Goal: Task Accomplishment & Management: Use online tool/utility

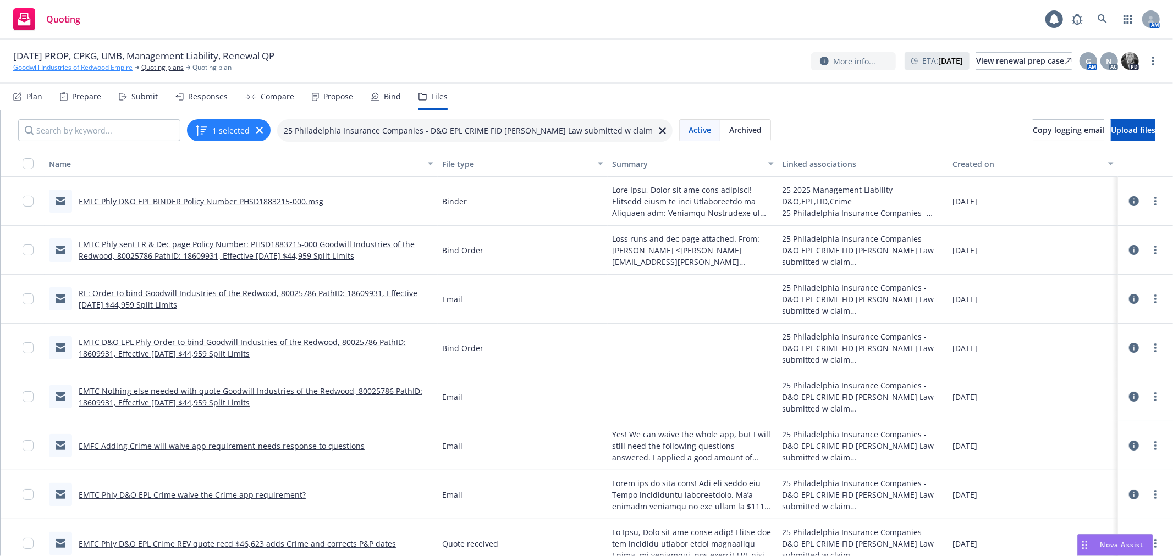
click at [20, 64] on link "Goodwill Industries of Redwood Empire" at bounding box center [72, 68] width 119 height 10
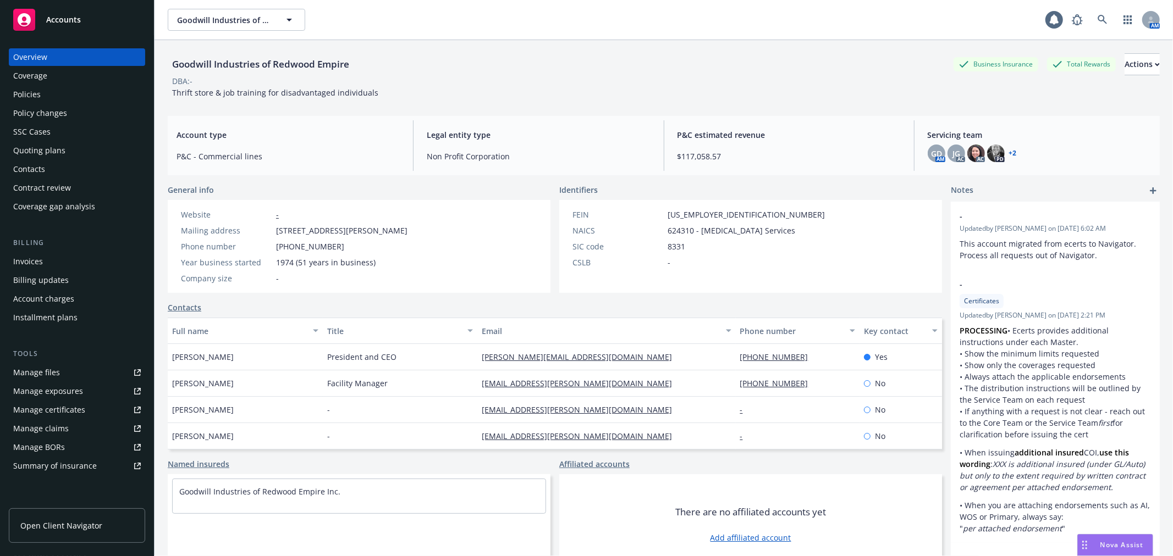
click at [31, 89] on div "Policies" at bounding box center [26, 95] width 27 height 18
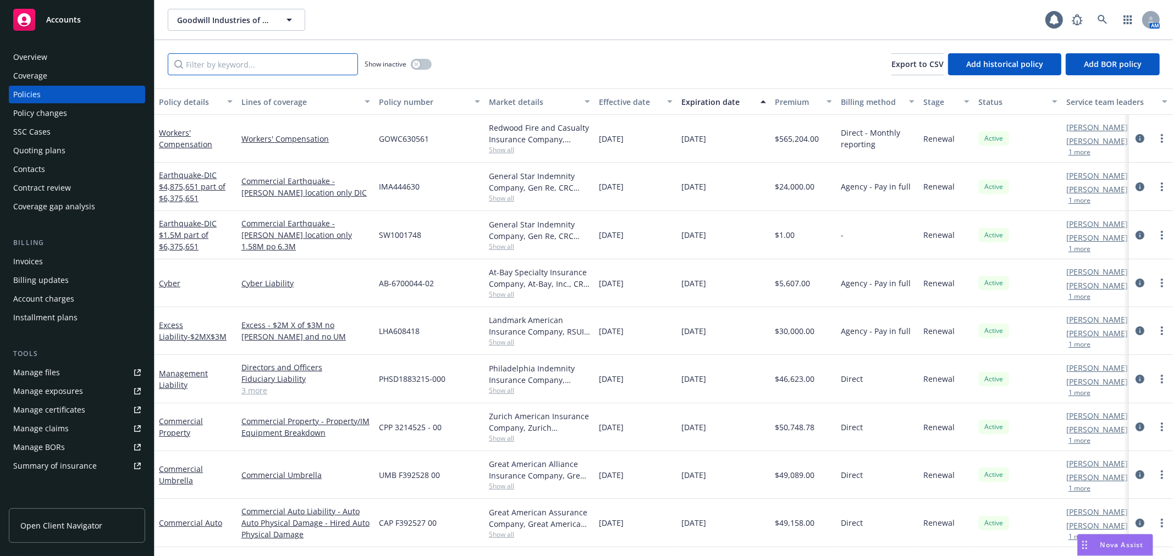
click at [224, 67] on input "Filter by keyword..." at bounding box center [263, 64] width 190 height 22
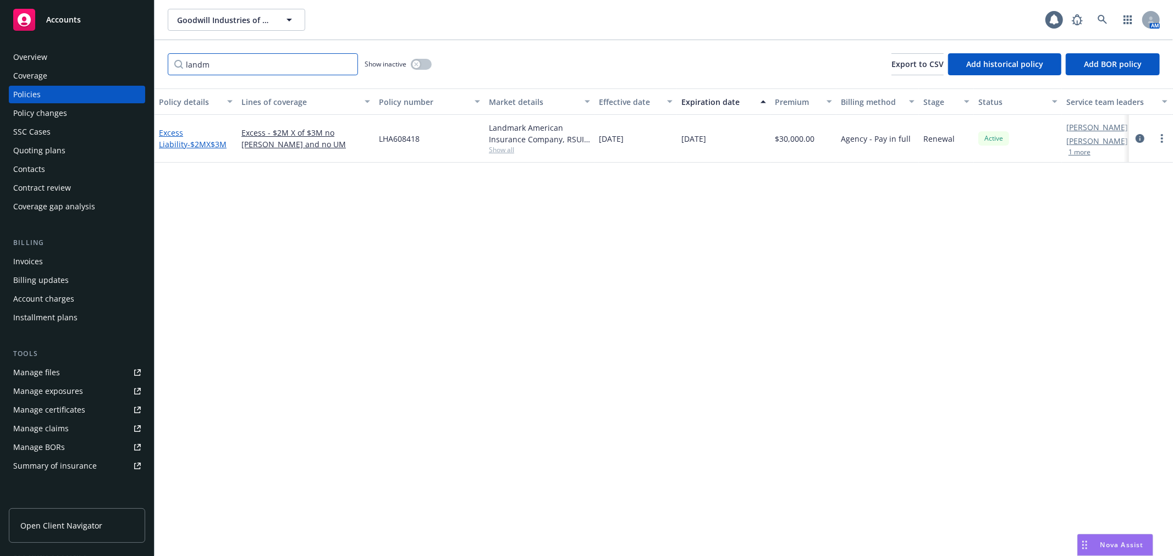
type input "landm"
click at [191, 134] on link "Excess Liability - $2MX$3M" at bounding box center [193, 139] width 68 height 22
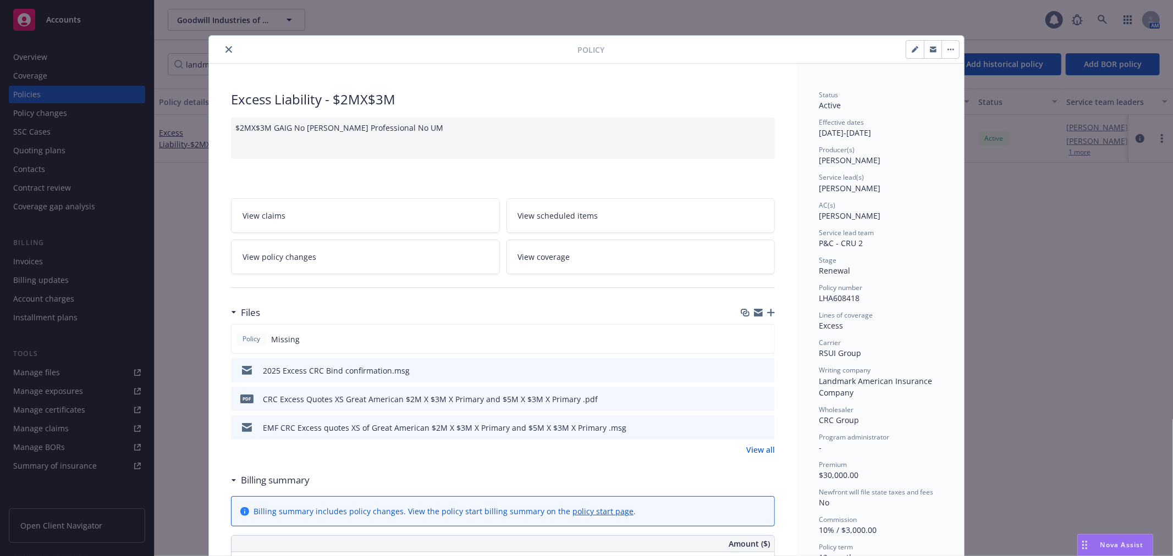
click at [911, 45] on button "button" at bounding box center [915, 50] width 18 height 18
select select "RENEWAL"
select select "12"
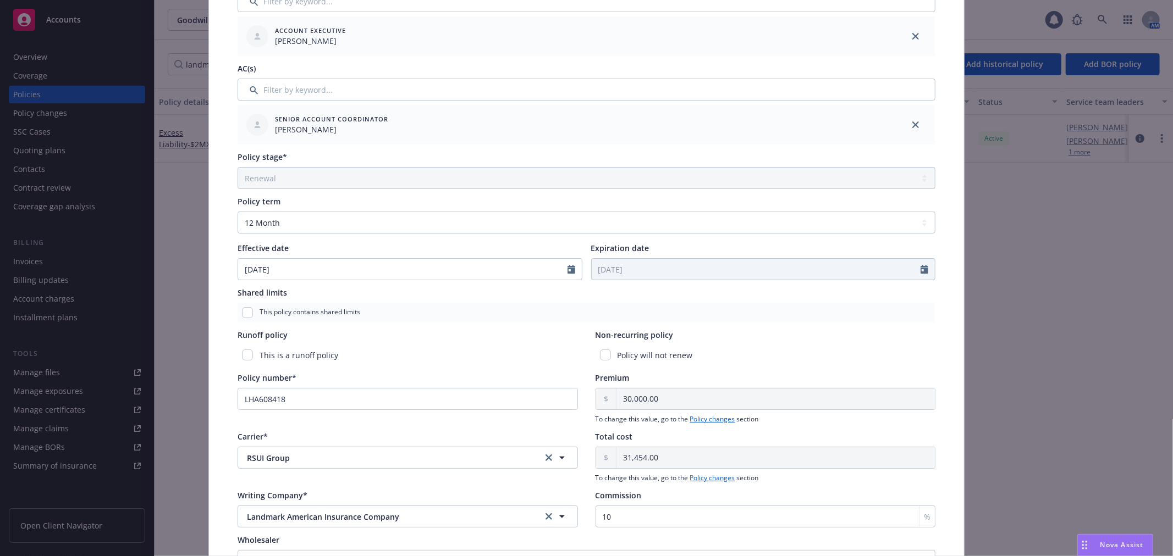
scroll to position [305, 0]
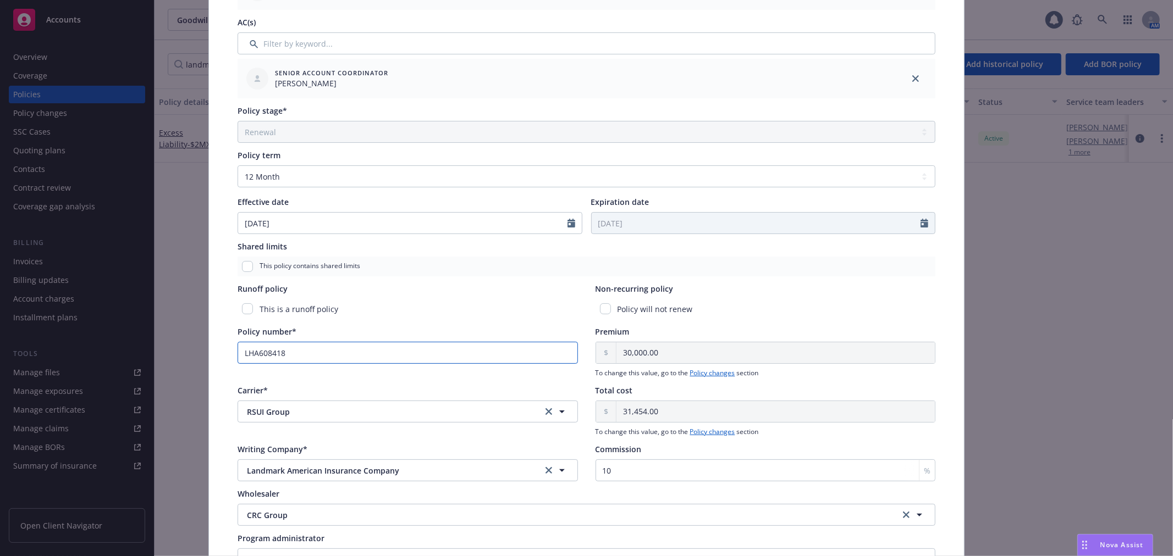
click at [256, 356] on input "LHA608418" at bounding box center [407, 353] width 340 height 22
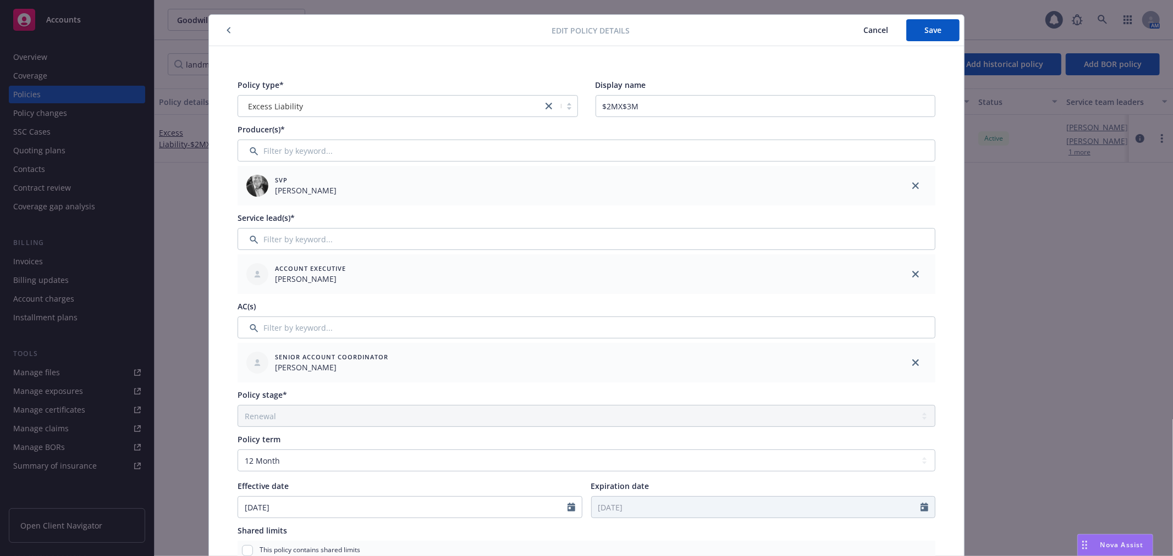
scroll to position [0, 0]
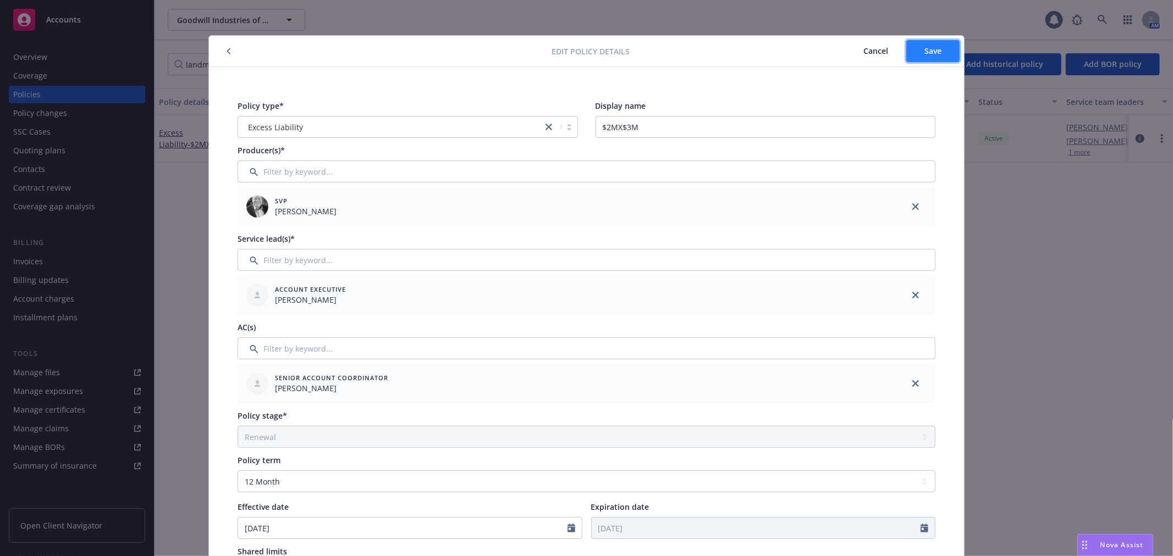
click at [926, 57] on button "Save" at bounding box center [932, 51] width 53 height 22
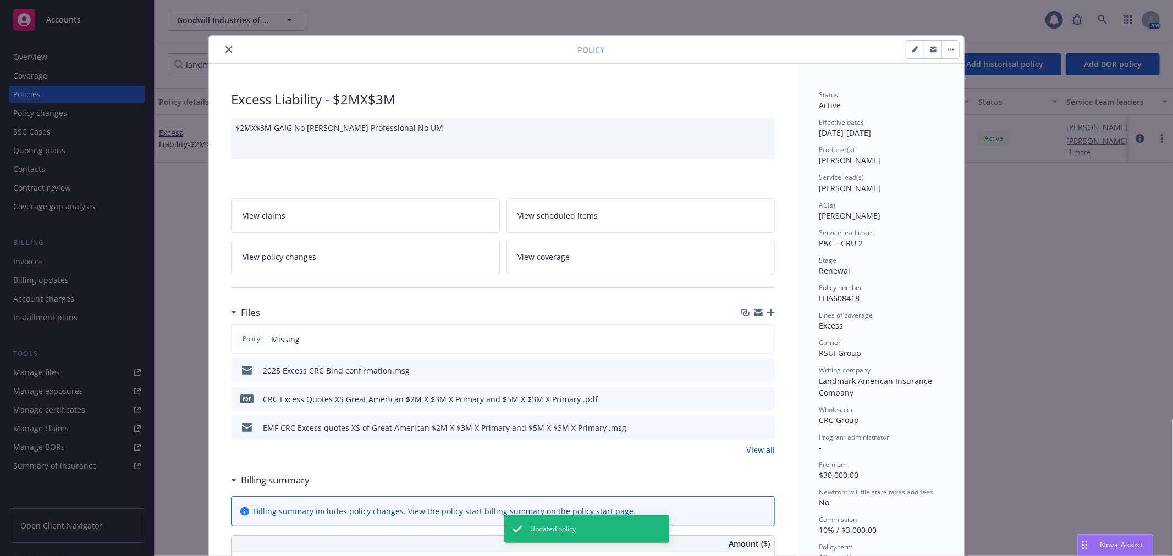
click at [754, 311] on icon "button" at bounding box center [758, 311] width 9 height 4
click at [767, 312] on icon "button" at bounding box center [771, 313] width 8 height 8
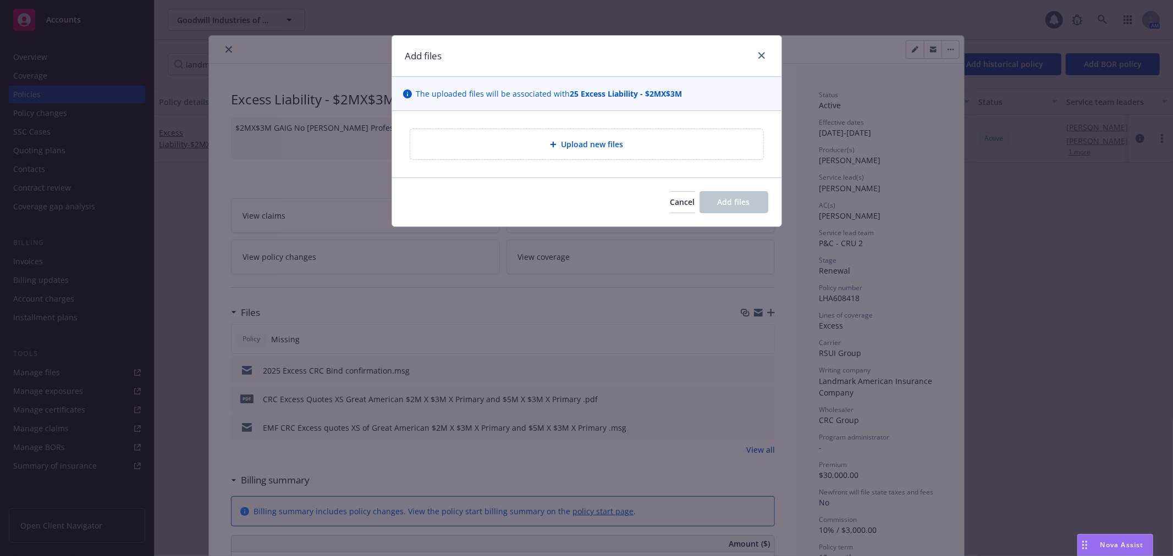
click at [605, 141] on span "Upload new files" at bounding box center [592, 145] width 62 height 12
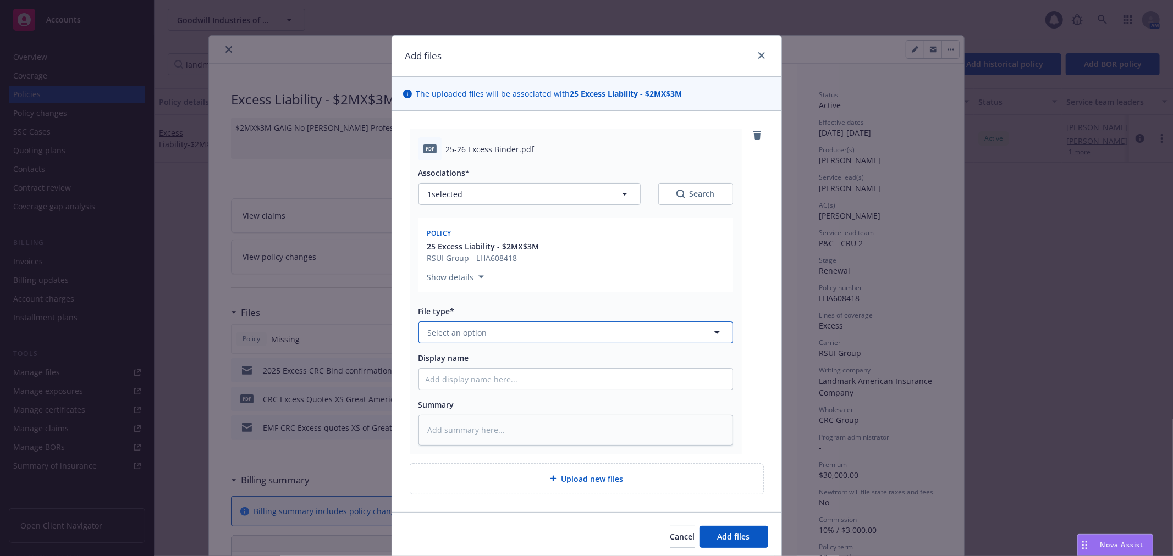
click at [465, 332] on span "Select an option" at bounding box center [457, 333] width 59 height 12
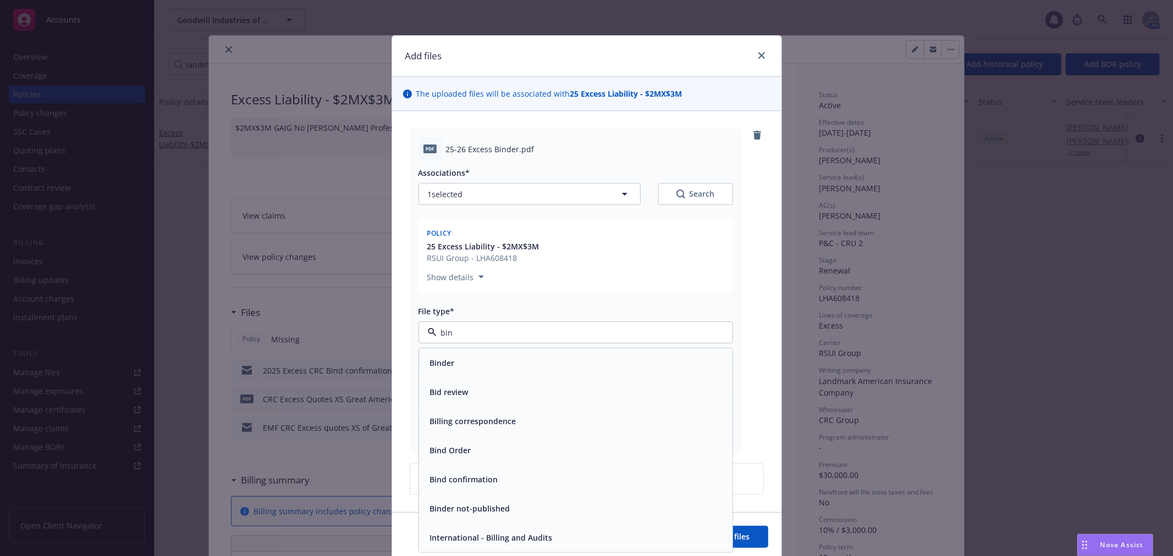
type input "bind"
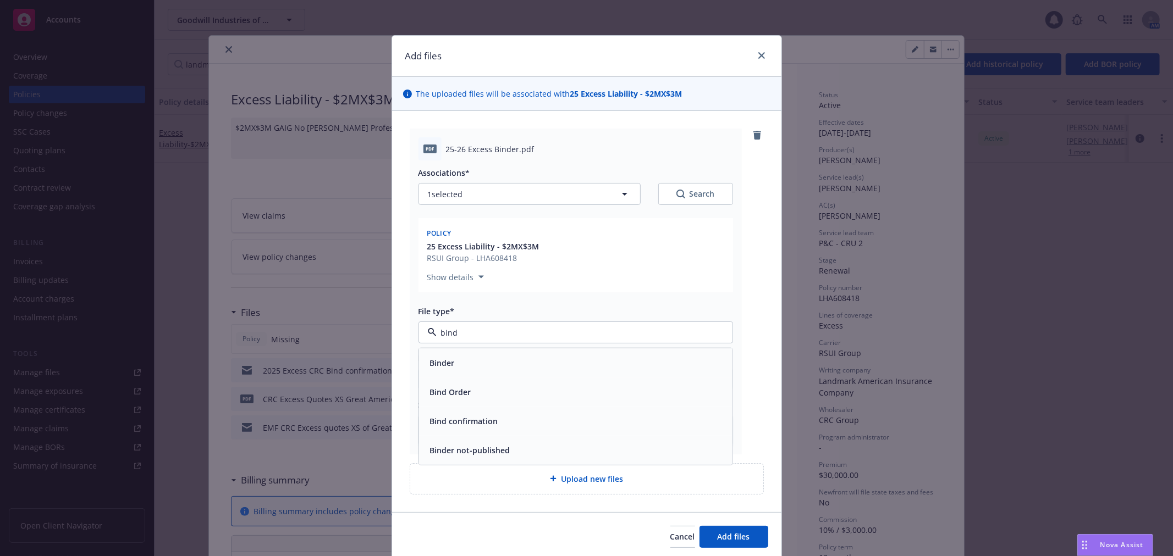
click at [479, 361] on div "Binder" at bounding box center [576, 363] width 300 height 16
click at [740, 534] on span "Add files" at bounding box center [733, 537] width 32 height 10
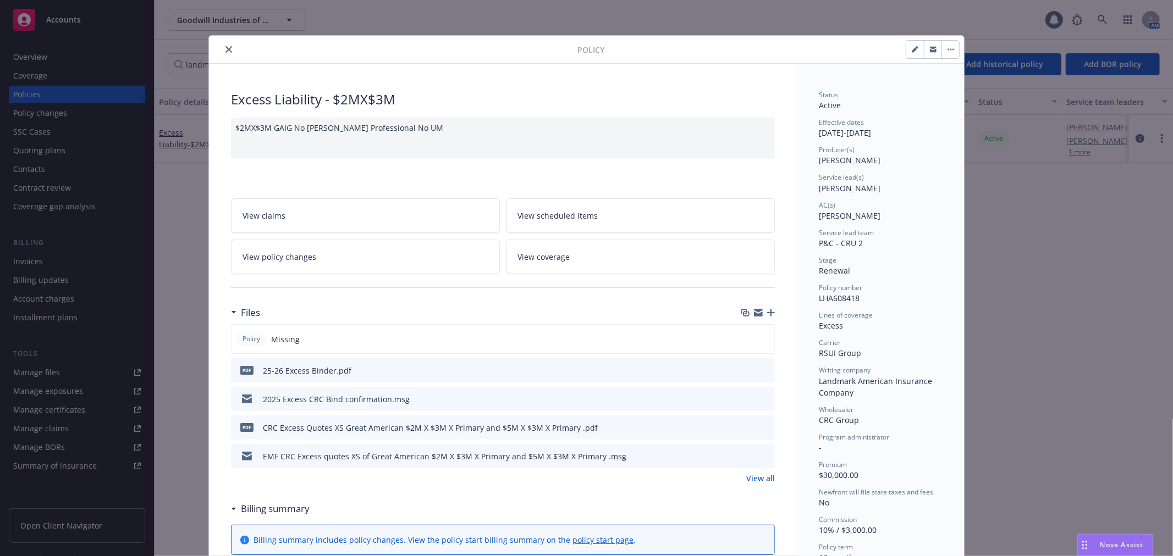
click at [767, 309] on icon "button" at bounding box center [771, 313] width 8 height 8
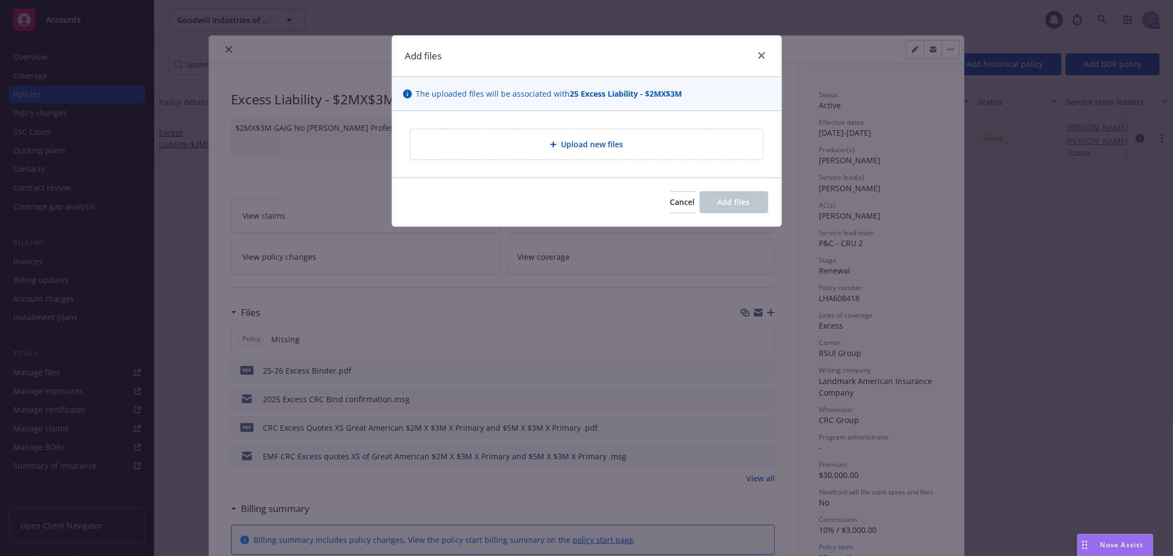
click at [567, 144] on span "Upload new files" at bounding box center [592, 145] width 62 height 12
type textarea "x"
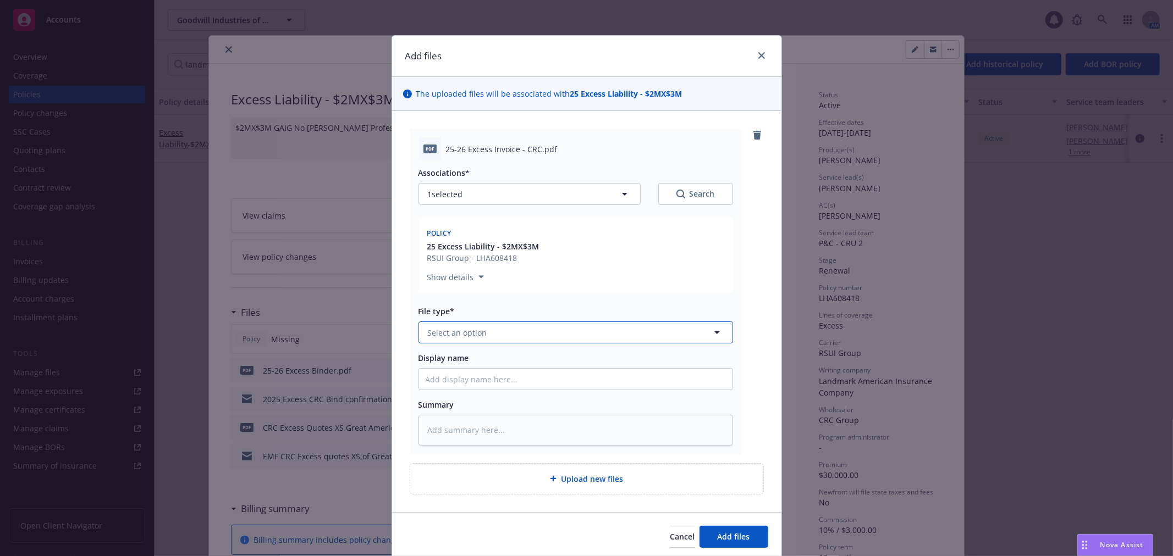
click at [474, 335] on span "Select an option" at bounding box center [457, 333] width 59 height 12
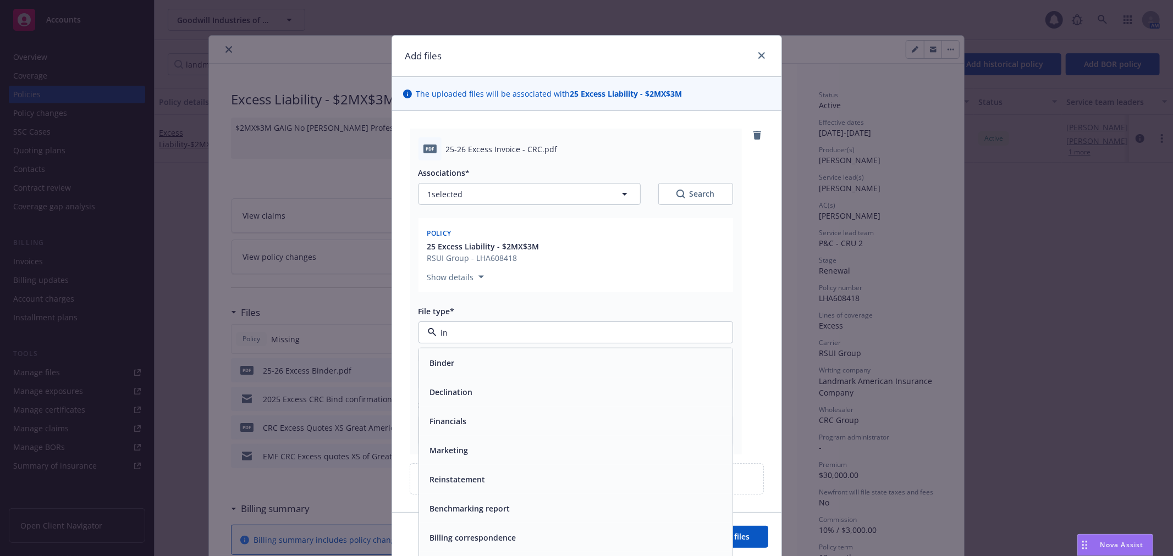
type input "inv"
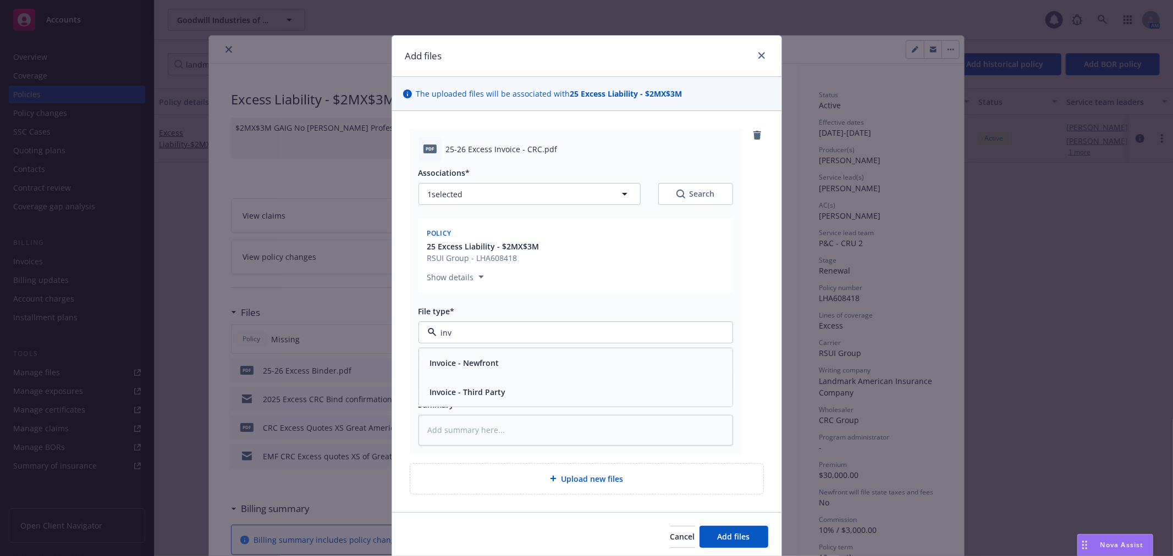
click at [505, 391] on div "Invoice - Third Party" at bounding box center [576, 392] width 300 height 16
click at [737, 537] on span "Add files" at bounding box center [733, 537] width 32 height 10
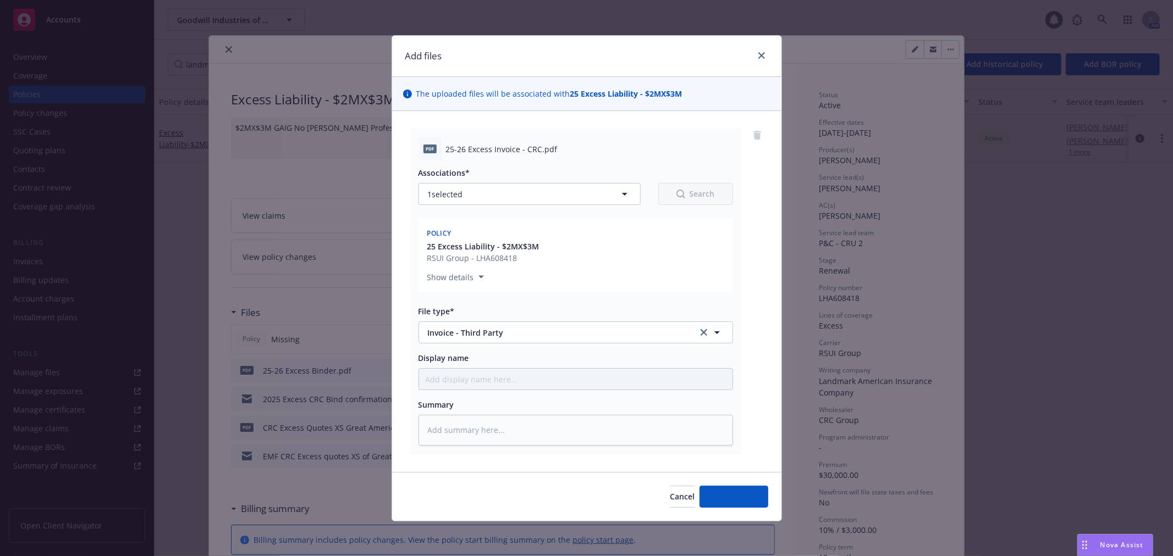
type textarea "x"
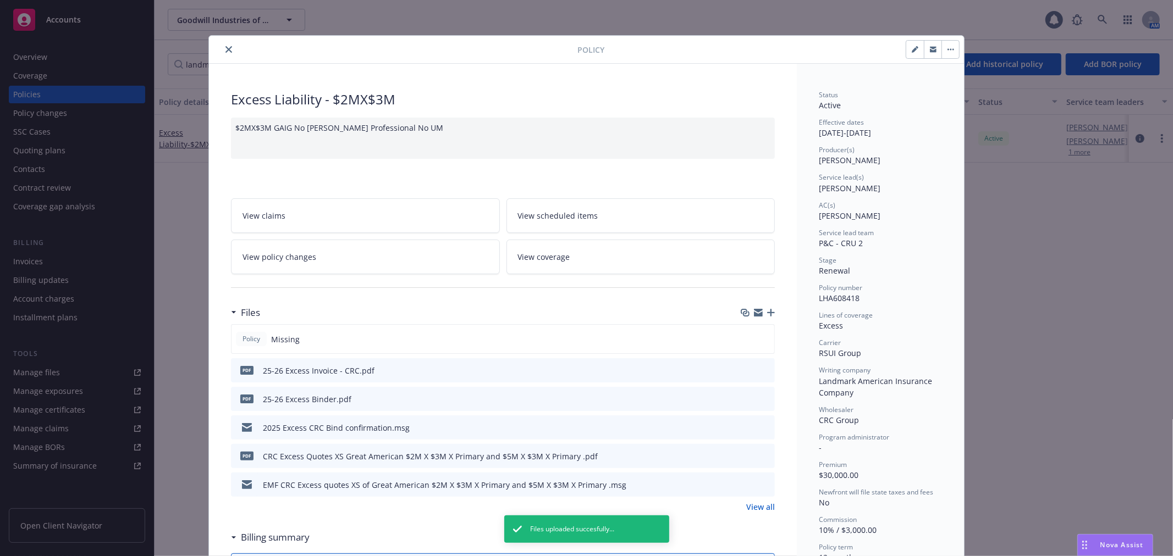
click at [754, 311] on icon "button" at bounding box center [758, 312] width 9 height 9
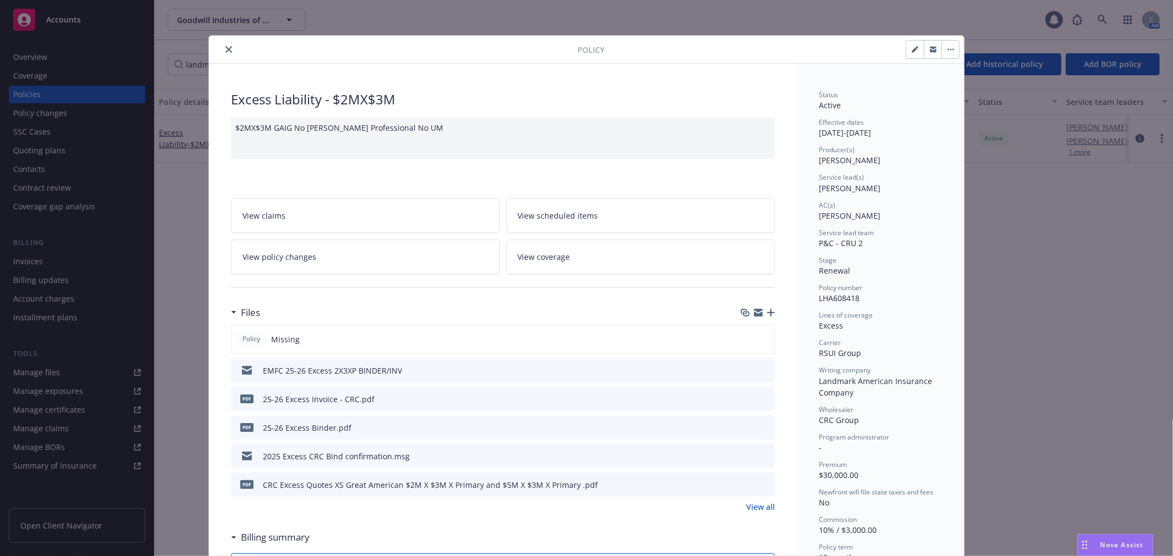
click at [224, 53] on button "close" at bounding box center [228, 49] width 13 height 13
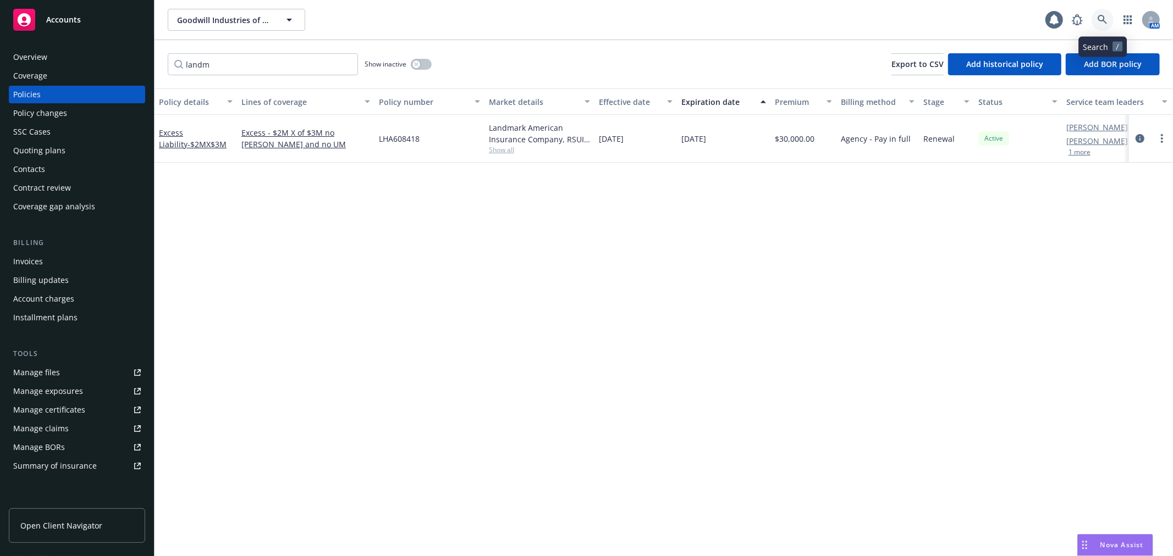
click at [1102, 19] on icon at bounding box center [1102, 20] width 10 height 10
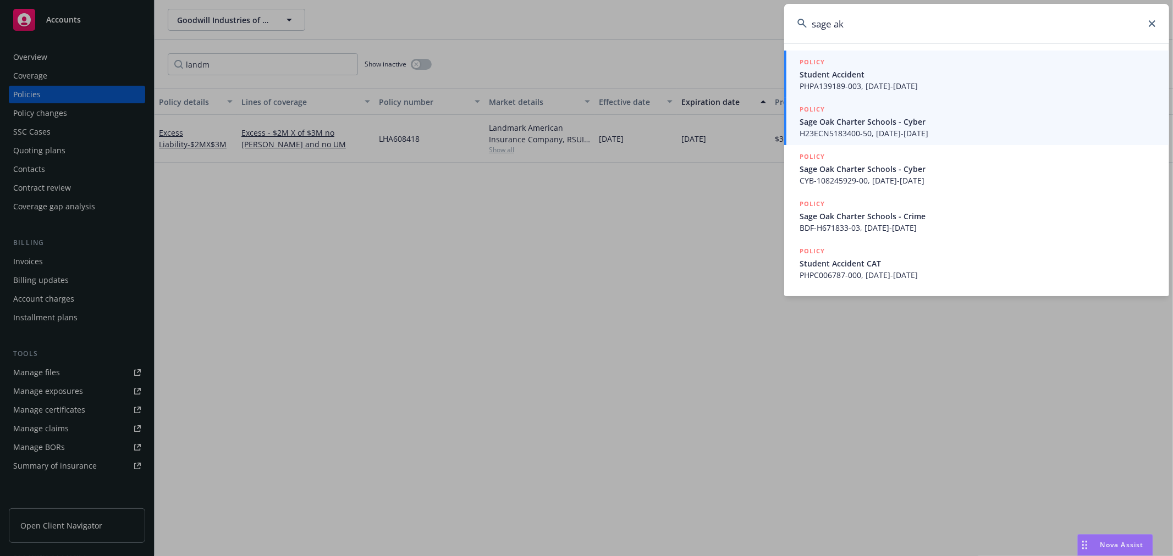
type input "sage ak"
click at [847, 117] on span "Sage Oak Charter Schools - Cyber" at bounding box center [977, 122] width 356 height 12
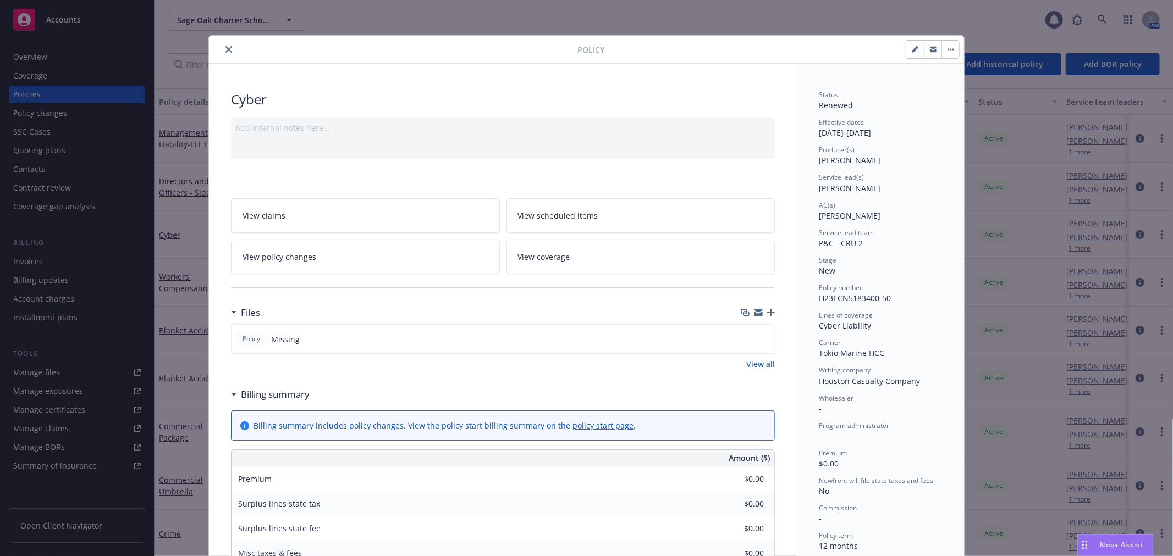
click at [83, 368] on div "Policy Cyber Add internal notes here... View claims View scheduled items View p…" at bounding box center [586, 278] width 1173 height 556
click at [222, 52] on button "close" at bounding box center [228, 49] width 13 height 13
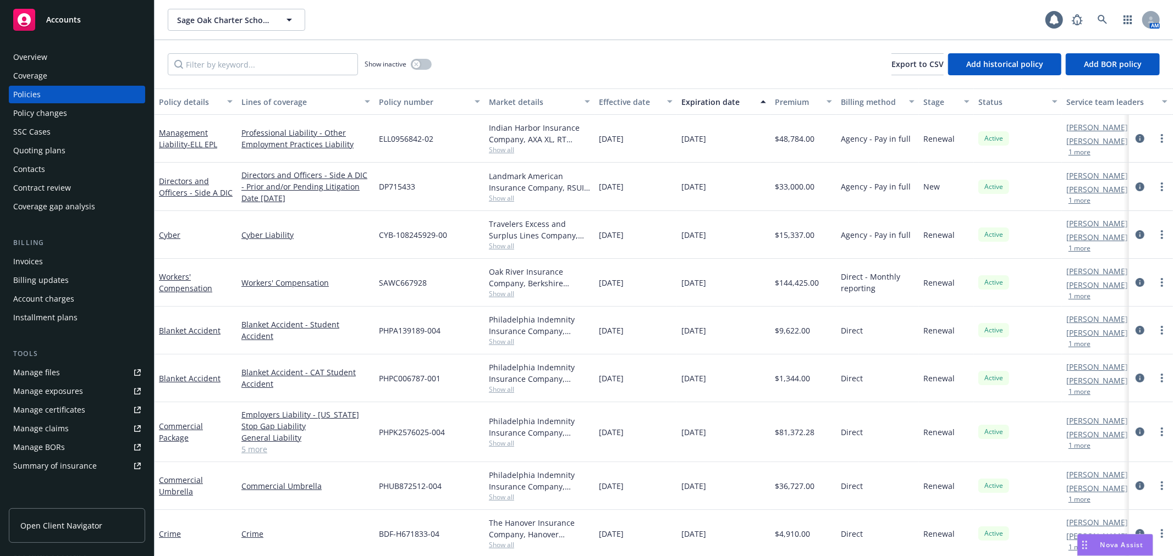
click at [71, 367] on link "Manage files" at bounding box center [77, 373] width 136 height 18
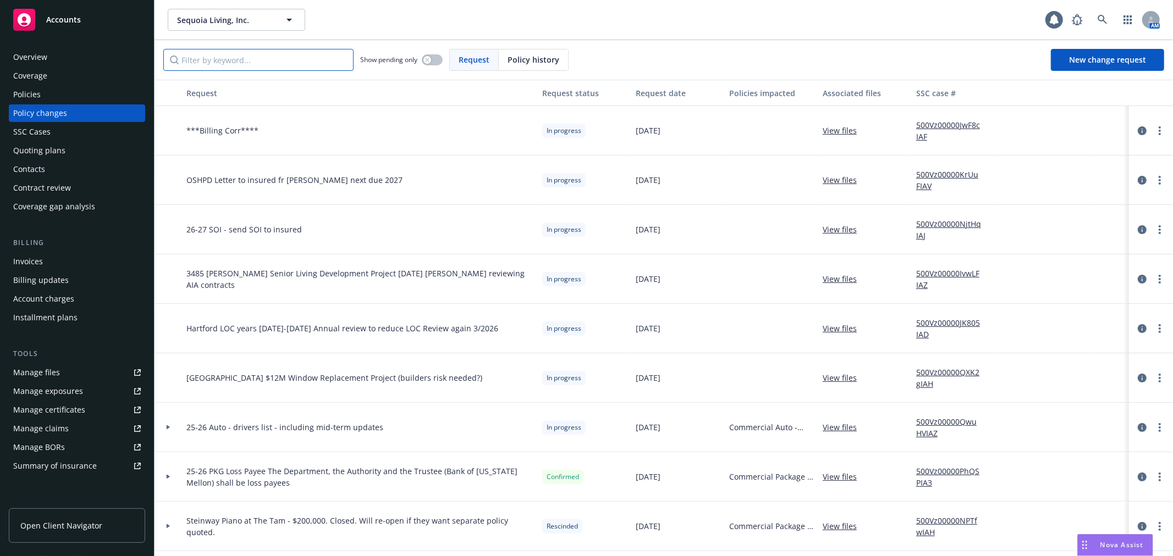
click at [210, 59] on input "Filter by keyword..." at bounding box center [258, 60] width 190 height 22
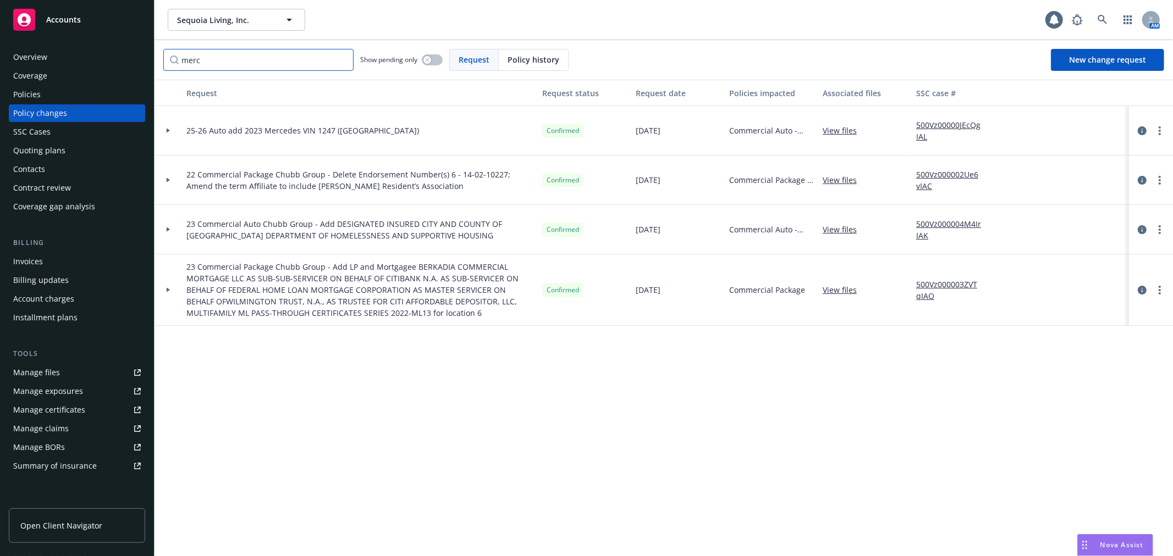
type input "merc"
click at [166, 132] on icon at bounding box center [168, 131] width 4 height 4
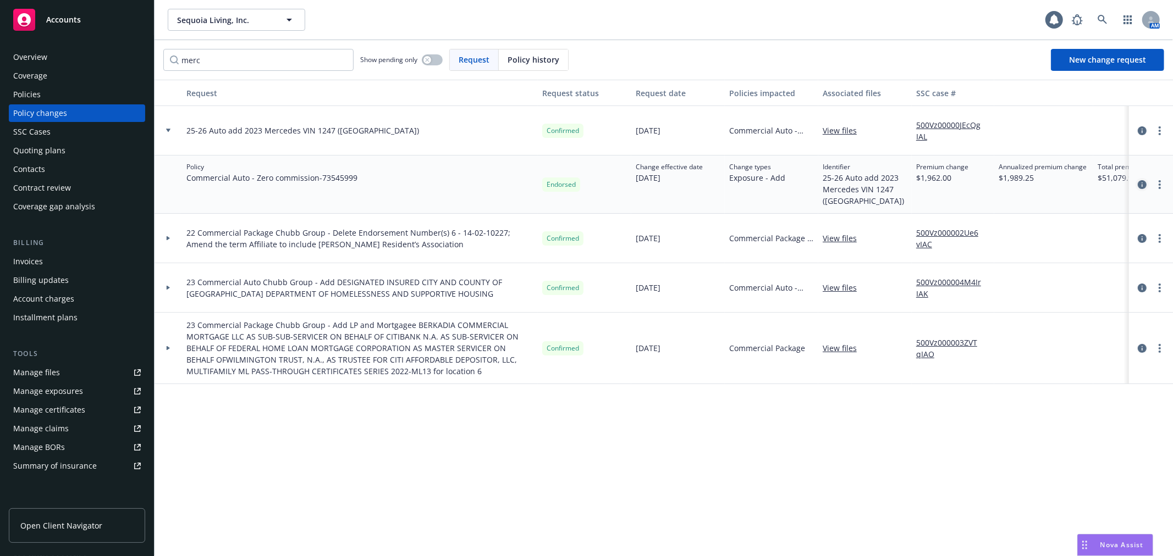
click at [1141, 185] on icon "circleInformation" at bounding box center [1141, 184] width 9 height 9
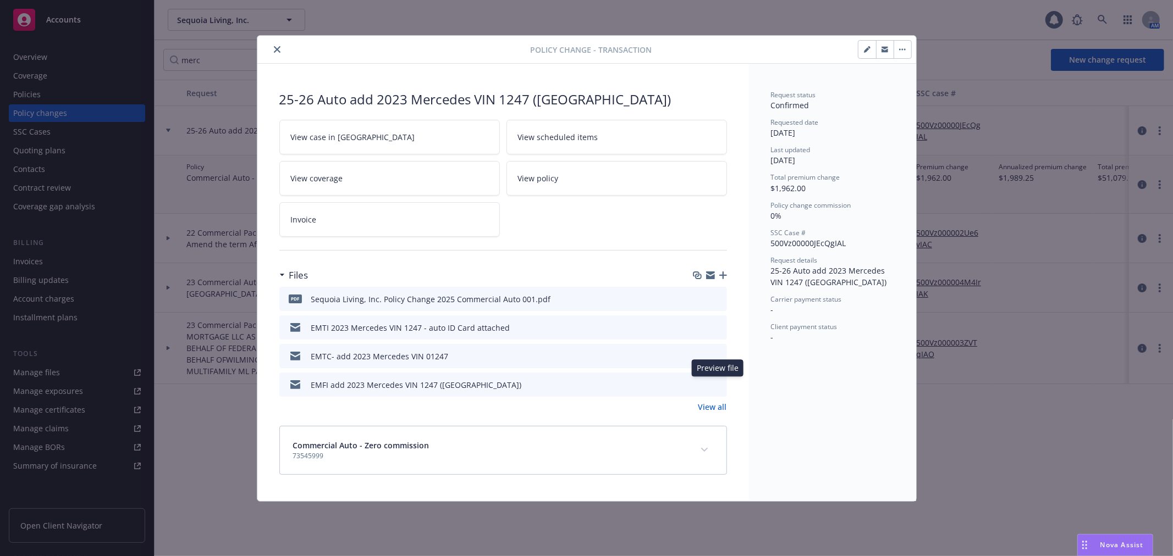
click at [717, 383] on icon "preview file" at bounding box center [716, 384] width 10 height 8
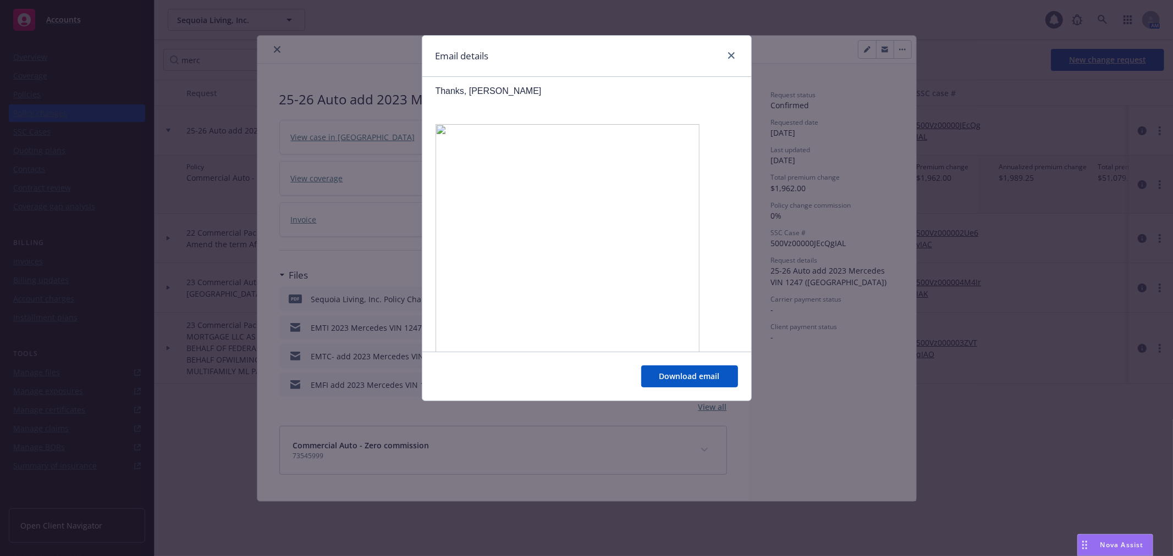
scroll to position [1576, 0]
click at [734, 57] on link "close" at bounding box center [731, 55] width 13 height 13
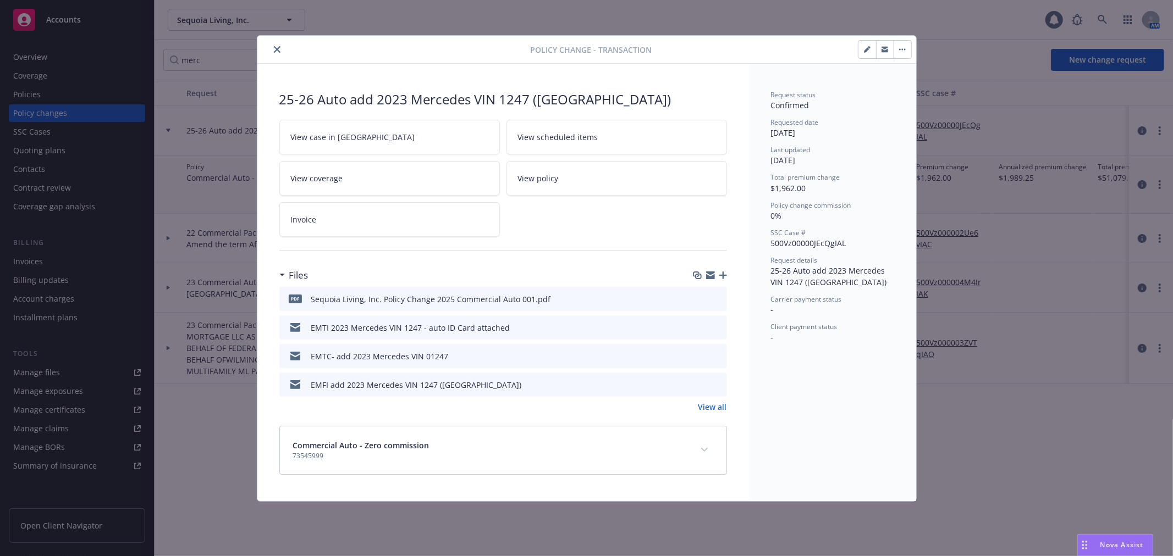
click at [276, 52] on icon "close" at bounding box center [277, 49] width 7 height 7
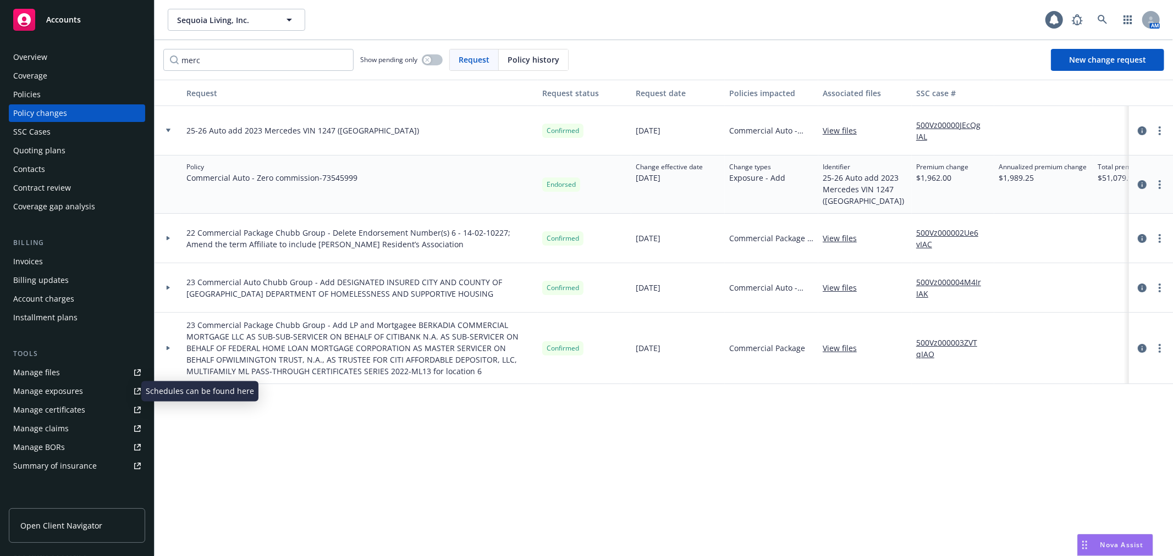
click at [54, 393] on div "Manage exposures" at bounding box center [48, 392] width 70 height 18
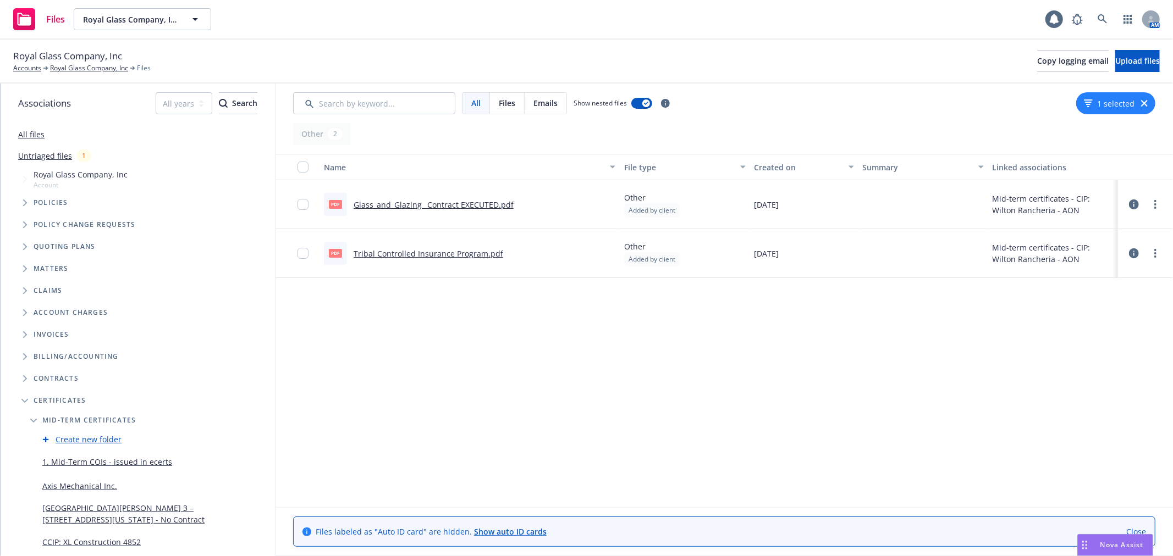
click at [116, 458] on link "1. Mid-Term COIs - issued in ecerts" at bounding box center [107, 462] width 130 height 12
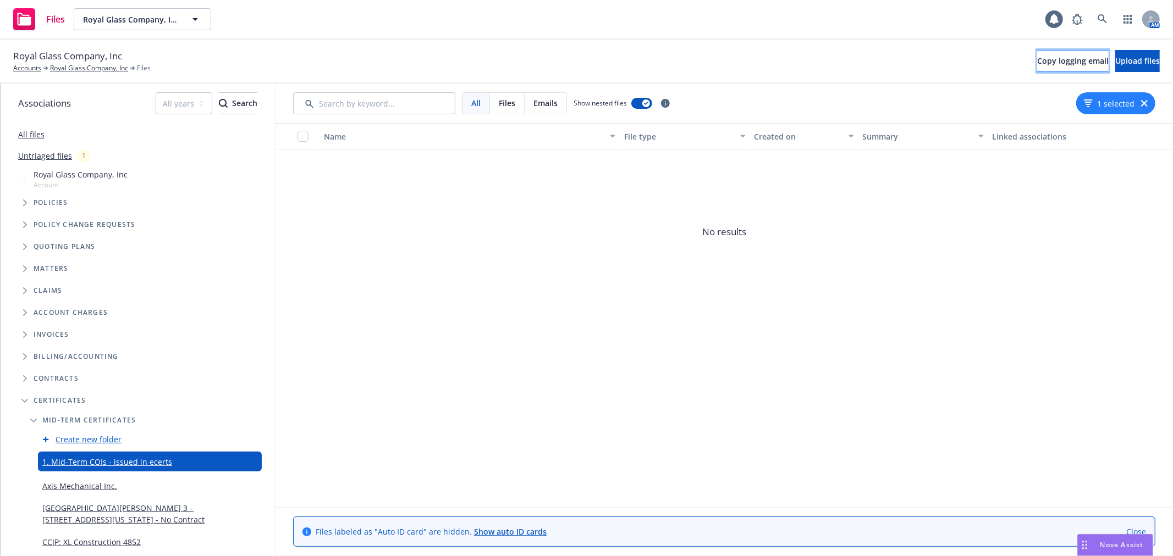
click at [1037, 68] on button "Copy logging email" at bounding box center [1072, 61] width 71 height 22
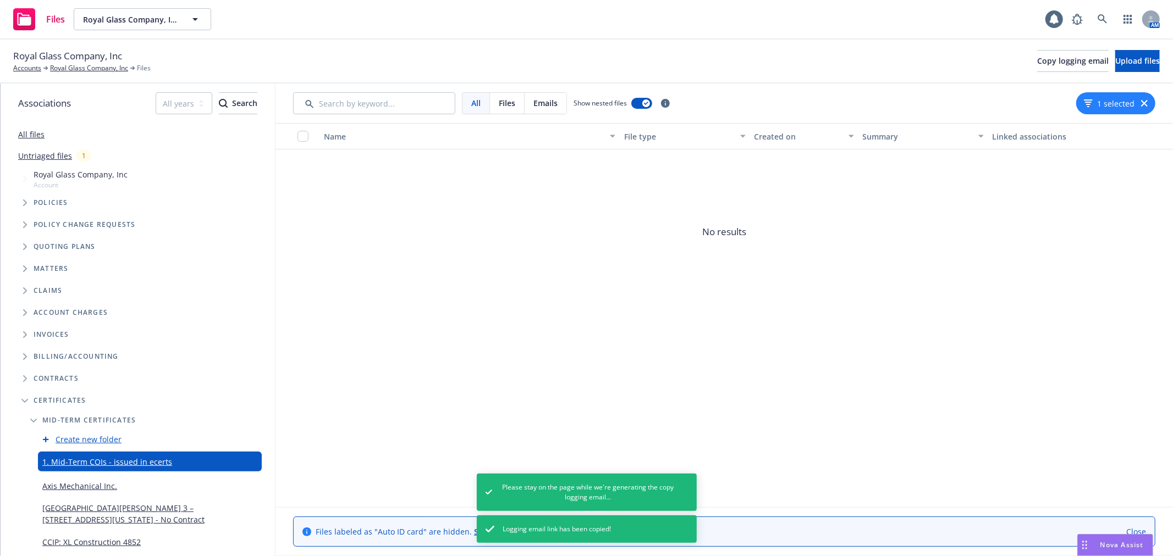
click at [399, 311] on span "No results" at bounding box center [723, 232] width 897 height 165
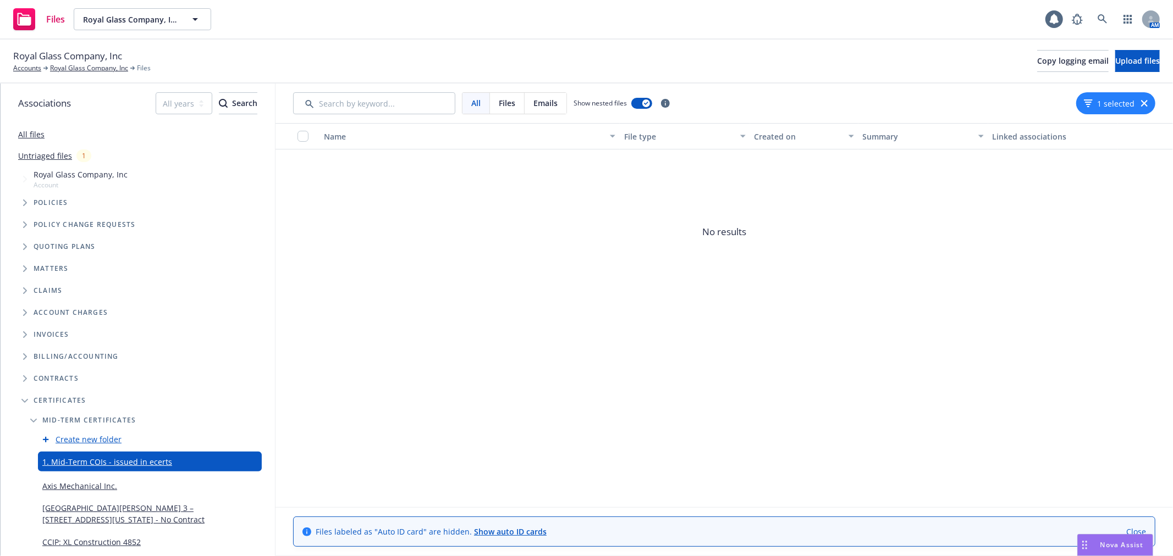
click at [199, 146] on div "Untriaged files 1" at bounding box center [138, 155] width 274 height 21
click at [95, 482] on link "Axis Mechanical Inc." at bounding box center [79, 486] width 75 height 12
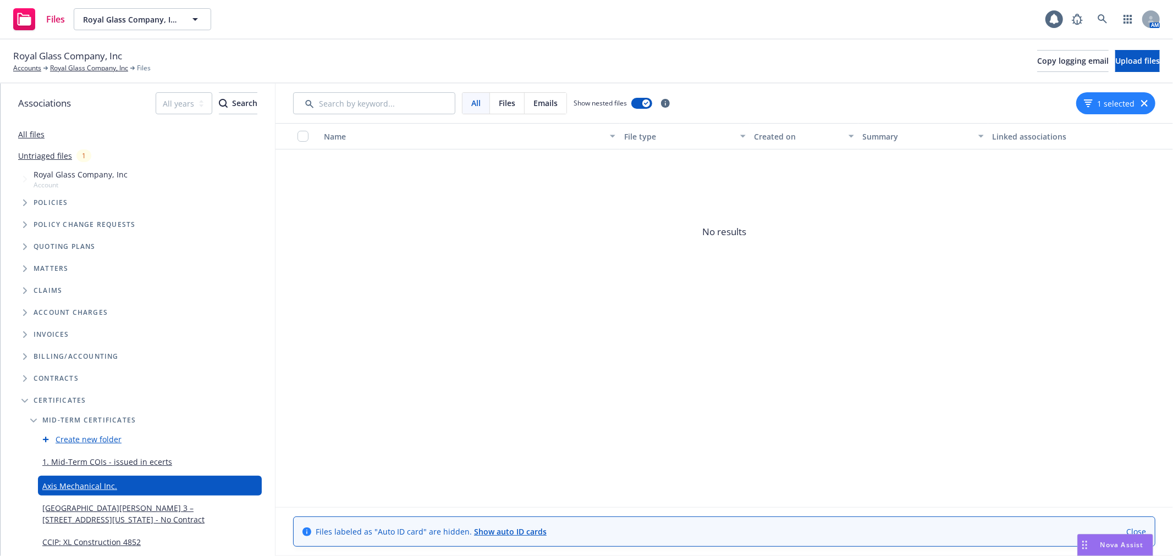
click at [101, 458] on link "1. Mid-Term COIs - issued in ecerts" at bounding box center [107, 462] width 130 height 12
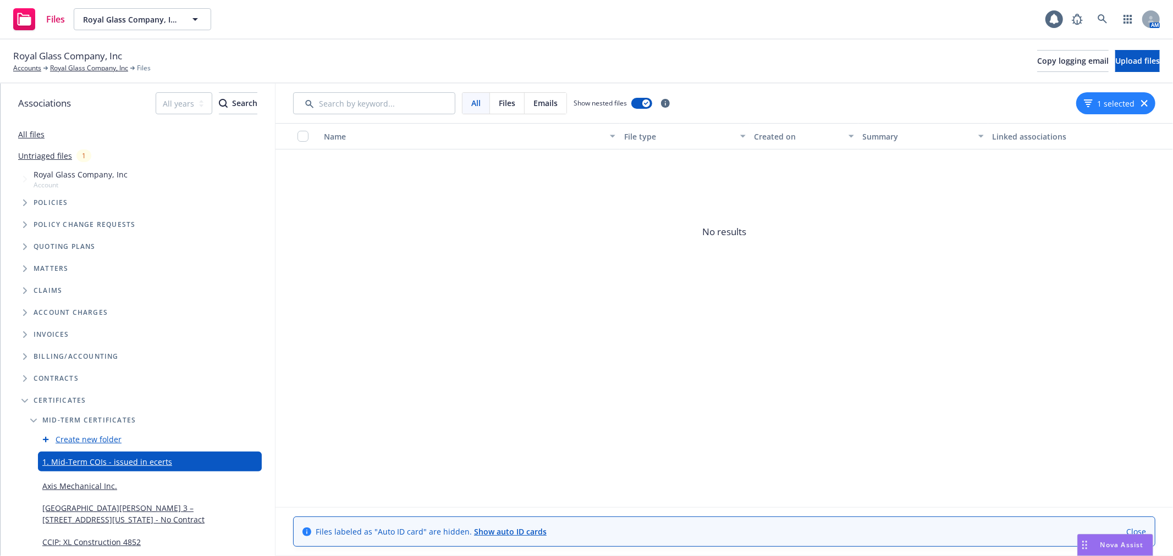
click at [91, 174] on span "Royal Glass Company, Inc" at bounding box center [81, 175] width 94 height 12
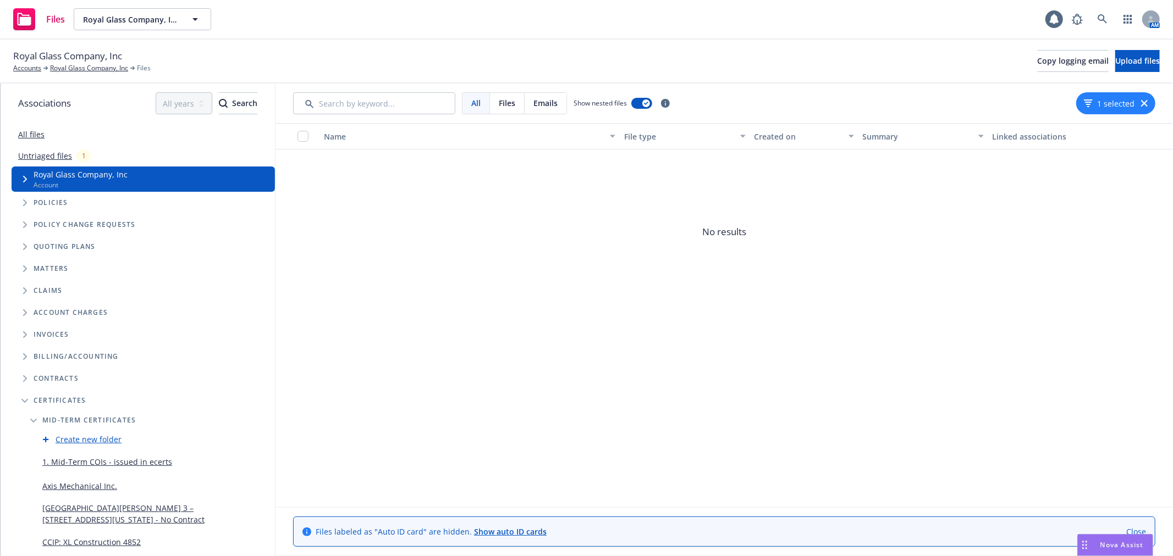
click at [56, 153] on link "Untriaged files" at bounding box center [45, 156] width 54 height 12
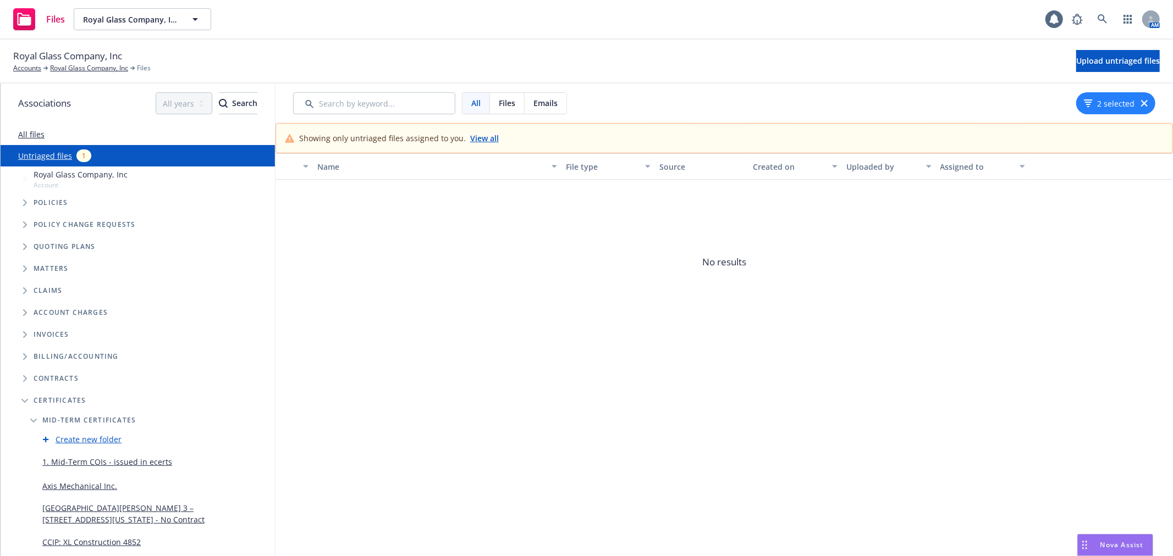
click at [37, 135] on link "All files" at bounding box center [31, 134] width 26 height 10
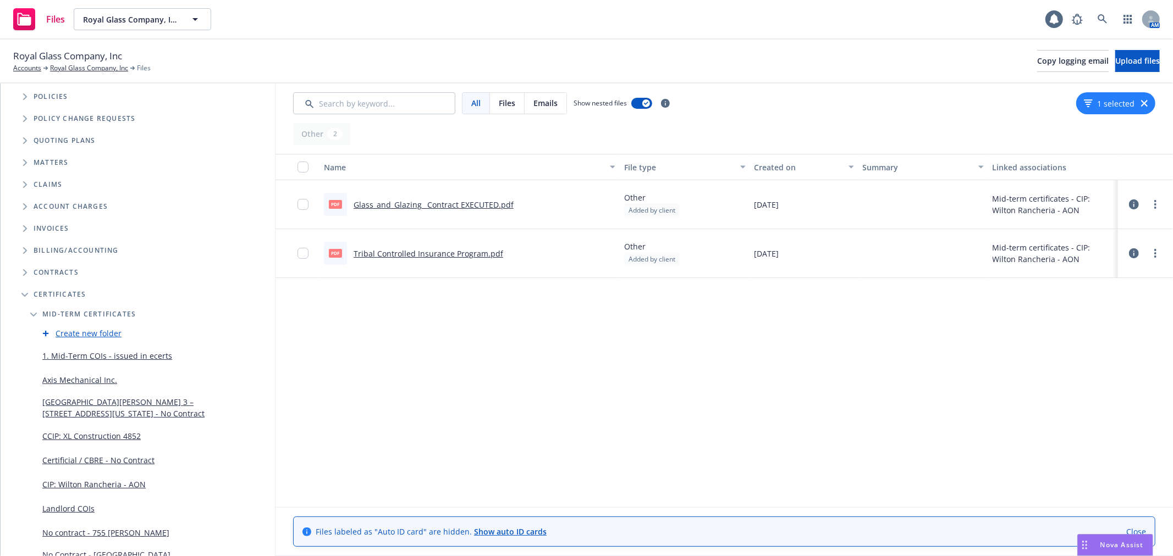
scroll to position [122, 0]
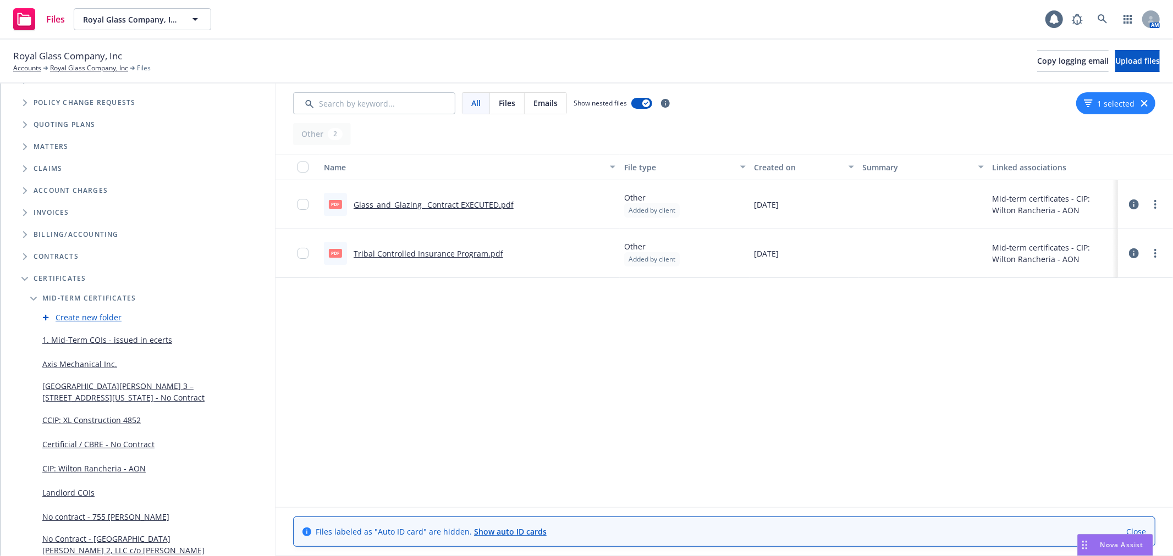
click at [101, 340] on link "1. Mid-Term COIs - issued in ecerts" at bounding box center [107, 340] width 130 height 12
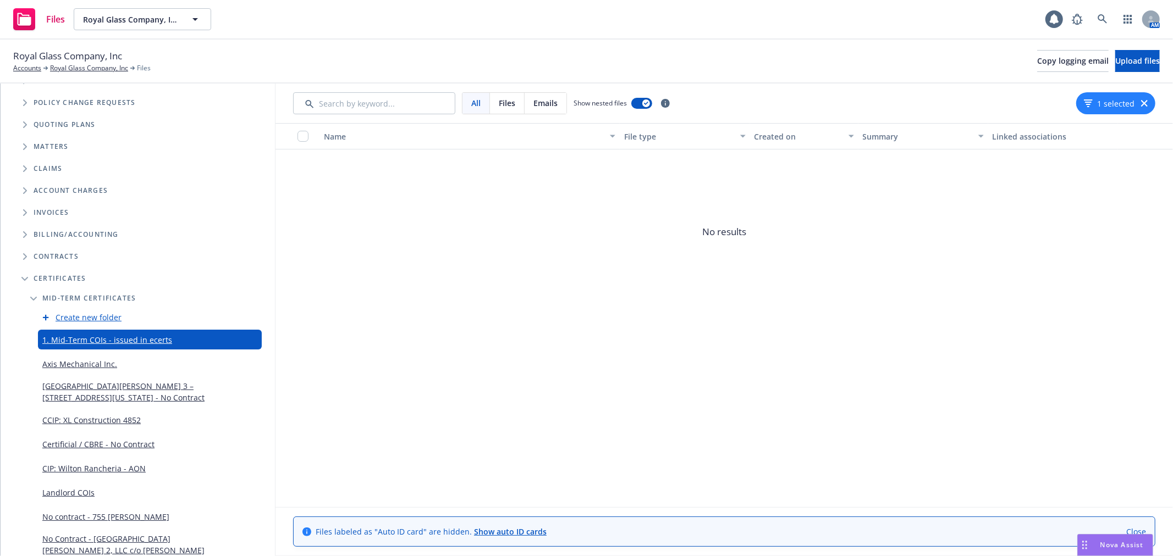
click at [89, 359] on link "Axis Mechanical Inc." at bounding box center [79, 364] width 75 height 12
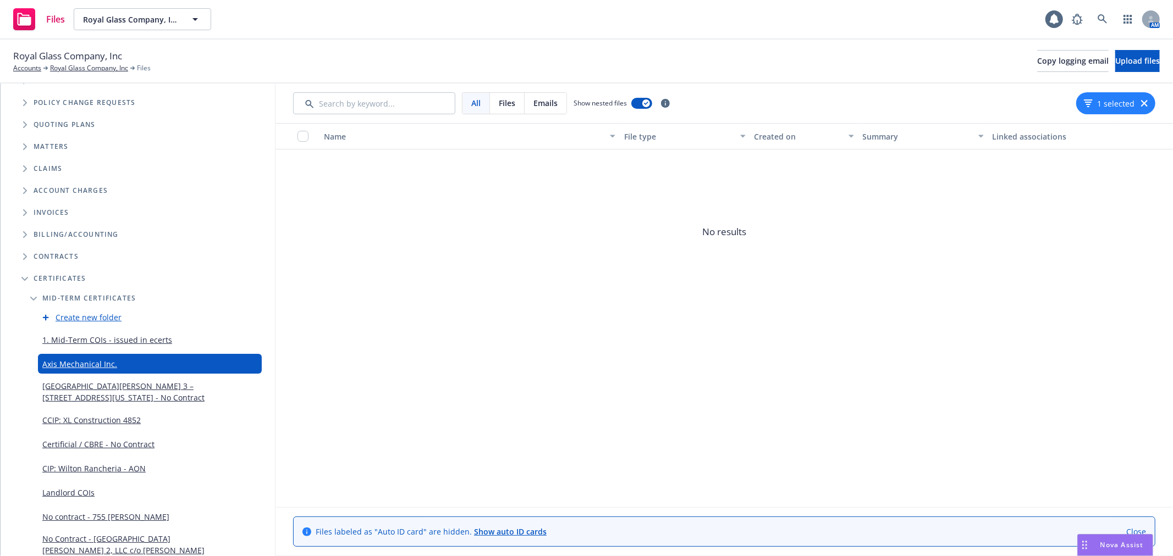
click at [85, 445] on link "Certificial / CBRE - No Contract" at bounding box center [98, 445] width 112 height 12
